Goal: Task Accomplishment & Management: Manage account settings

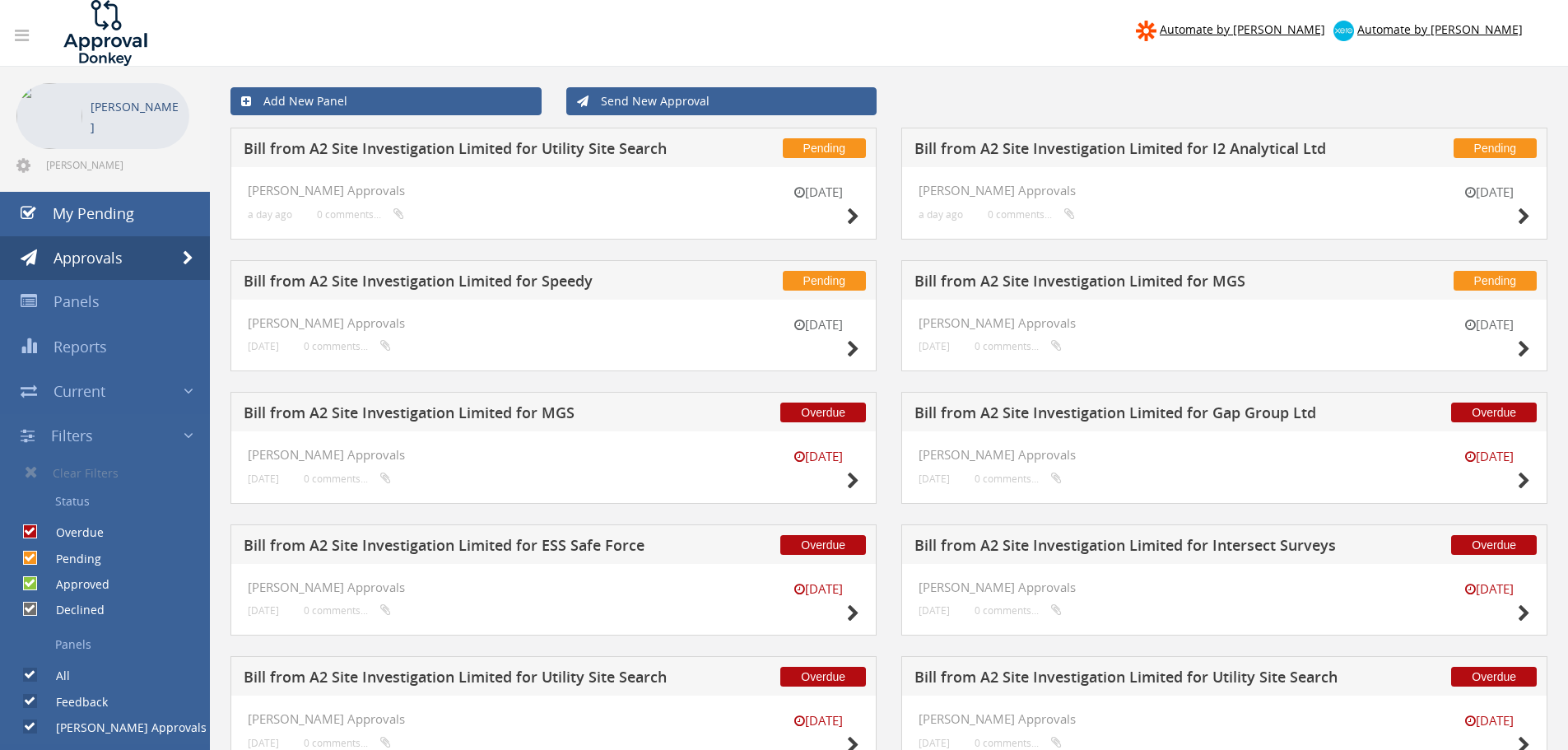
click at [31, 559] on input "Pending" at bounding box center [28, 557] width 11 height 11
checkbox input "false"
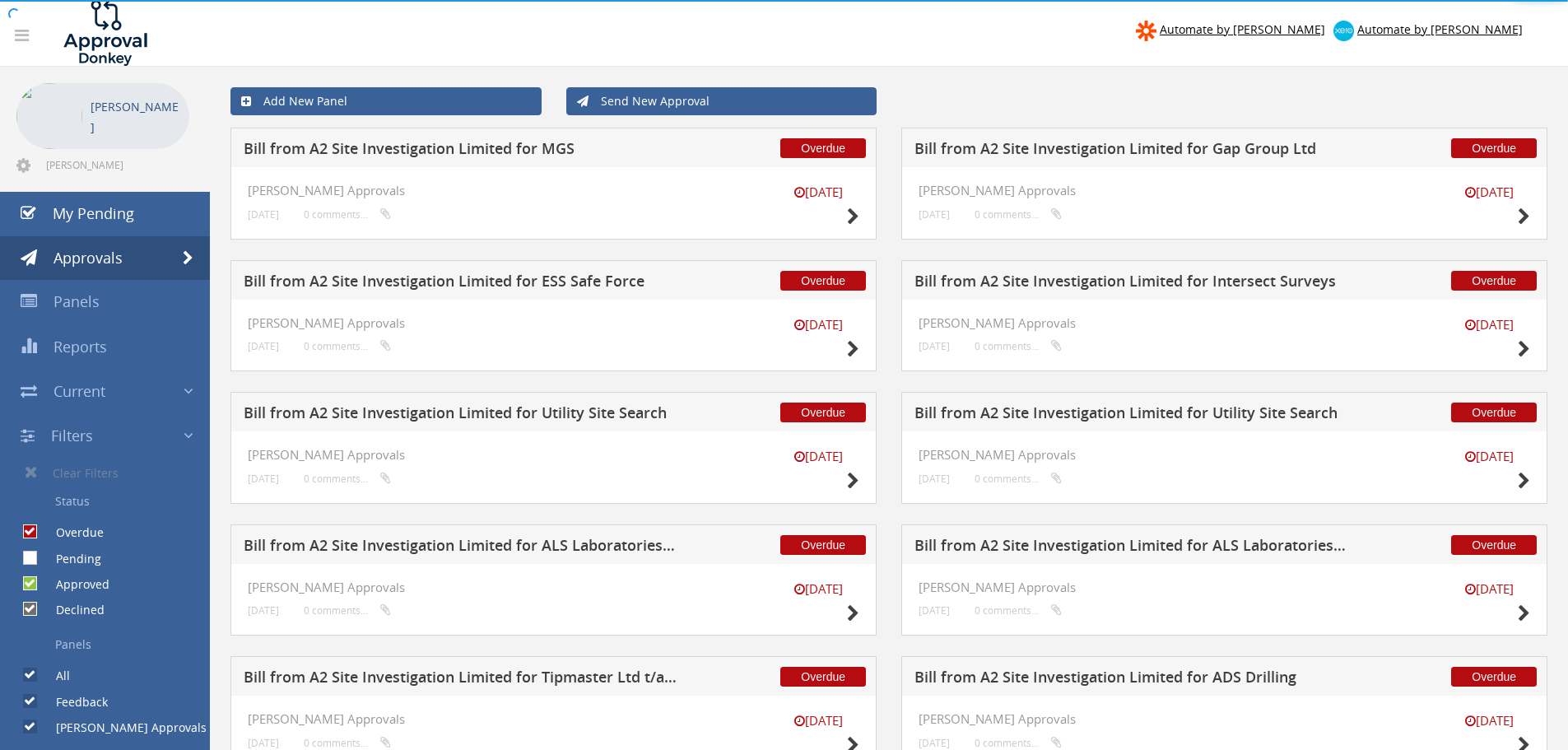
click at [32, 583] on body "Automate by [PERSON_NAME] Automate by [PERSON_NAME] [PERSON_NAME] [PERSON_NAME]…" at bounding box center [784, 375] width 1568 height 750
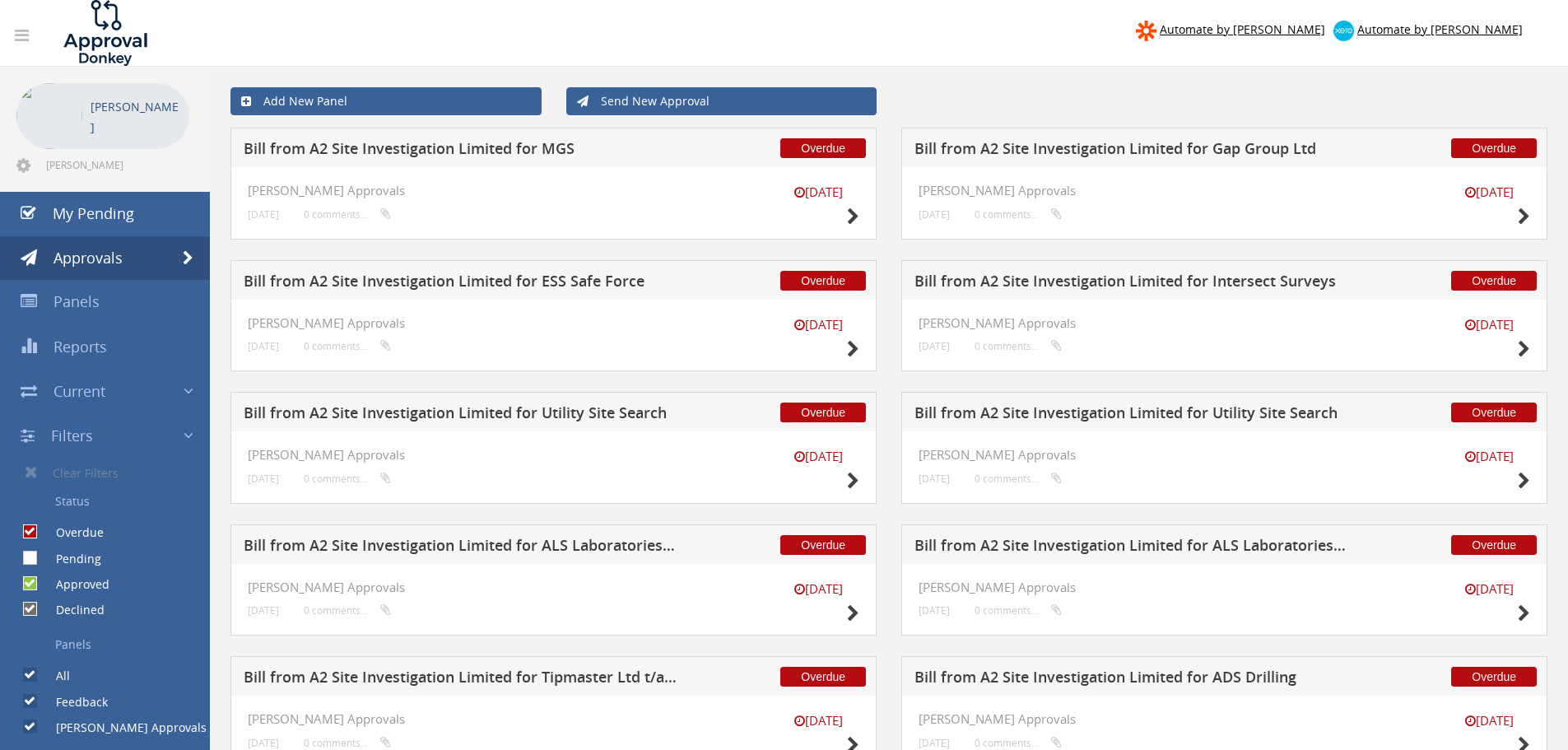
click at [32, 583] on input "Approved" at bounding box center [28, 584] width 11 height 11
checkbox input "false"
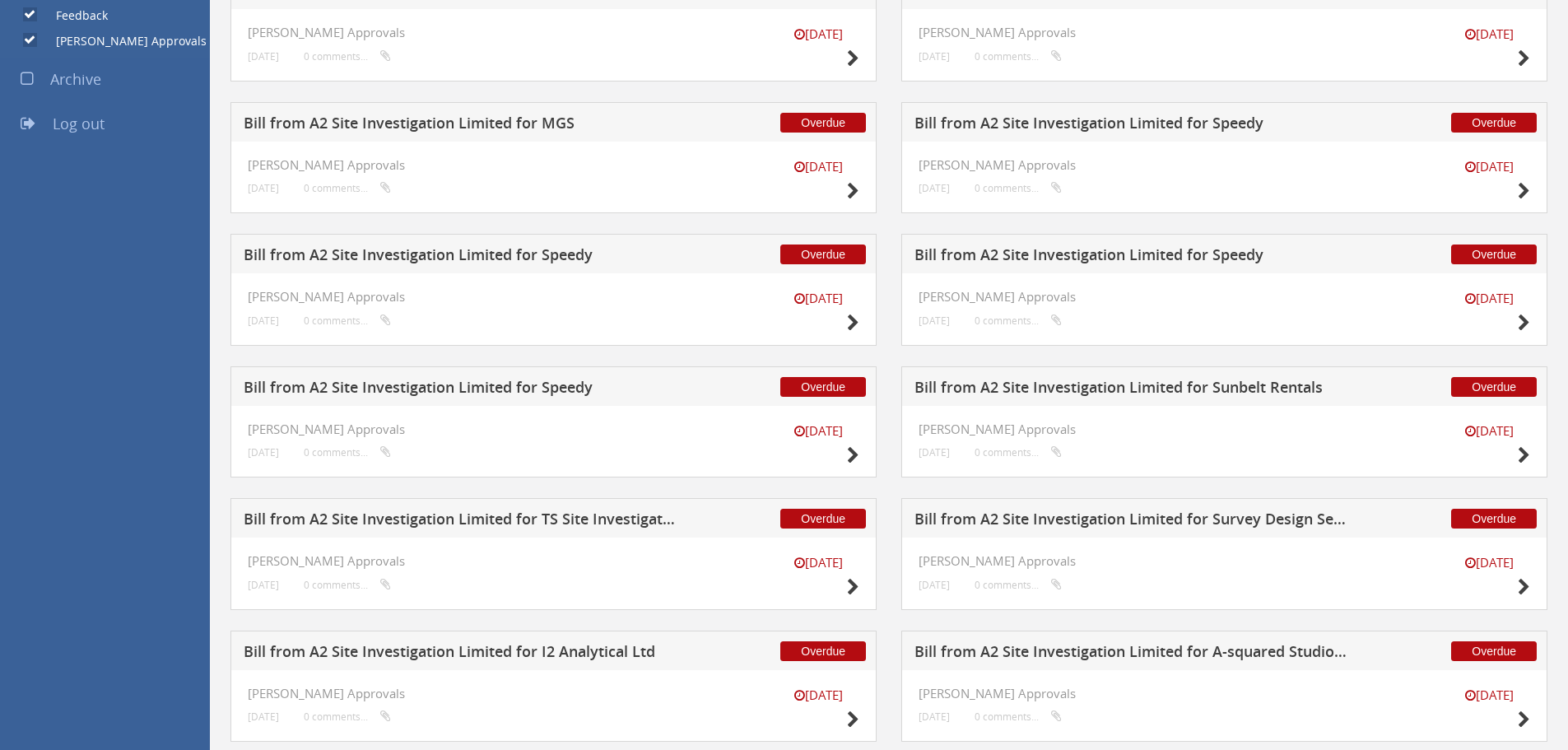
scroll to position [1128, 0]
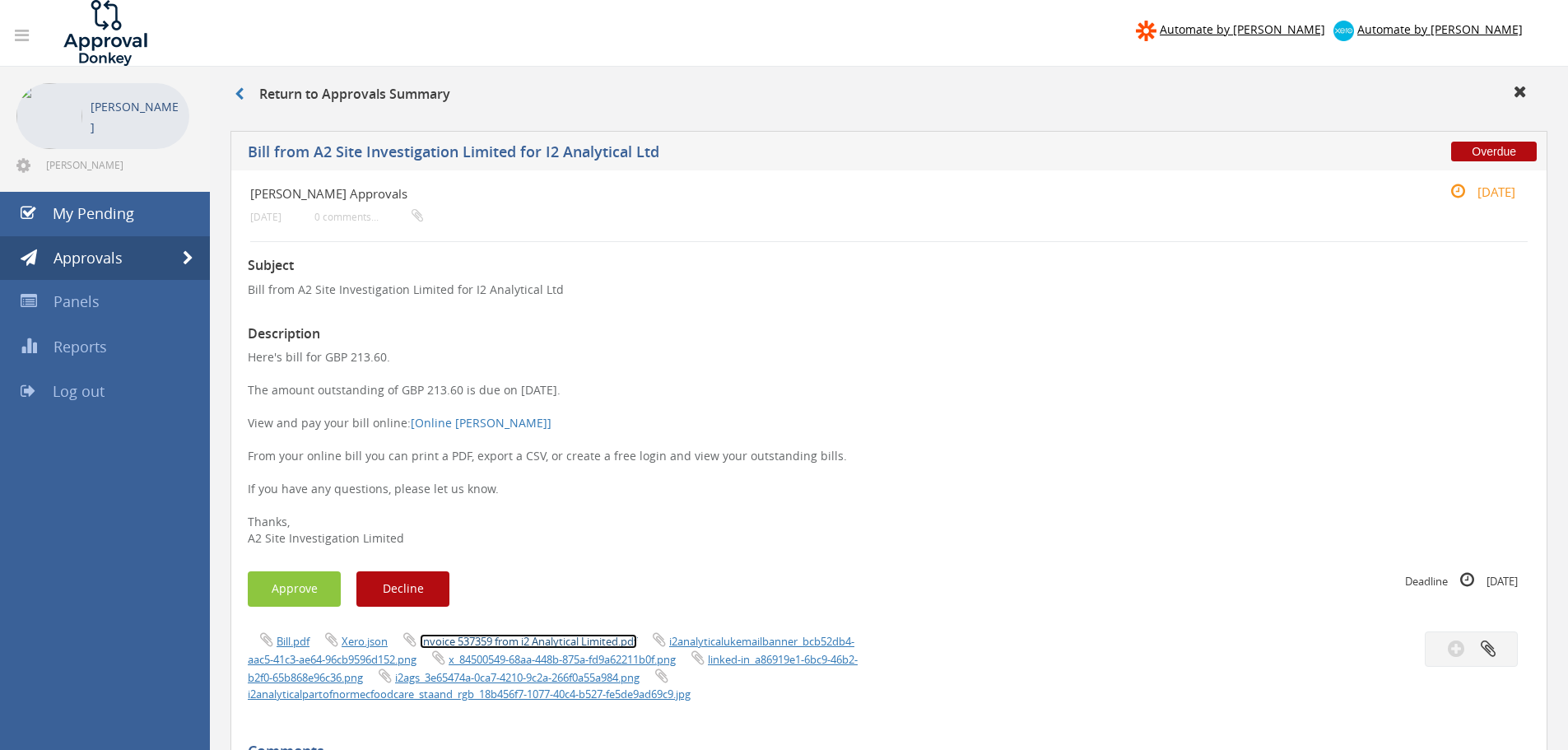
click at [507, 639] on link "Invoice 537359 from i2 Analytical Limited.pdf" at bounding box center [528, 641] width 218 height 14
click at [299, 580] on button "Approve" at bounding box center [294, 589] width 93 height 36
